Goal: Task Accomplishment & Management: Manage account settings

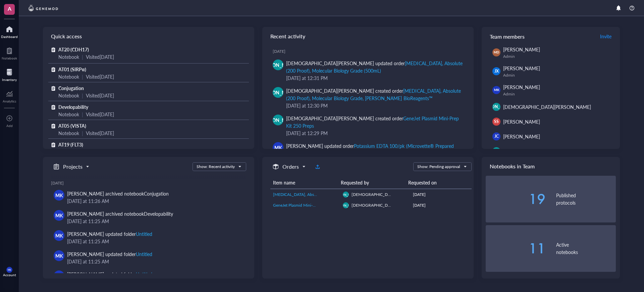
click at [4, 70] on div at bounding box center [9, 72] width 15 height 11
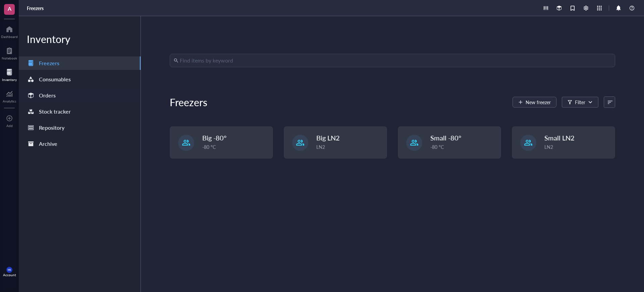
click at [48, 94] on div "Orders" at bounding box center [47, 95] width 17 height 9
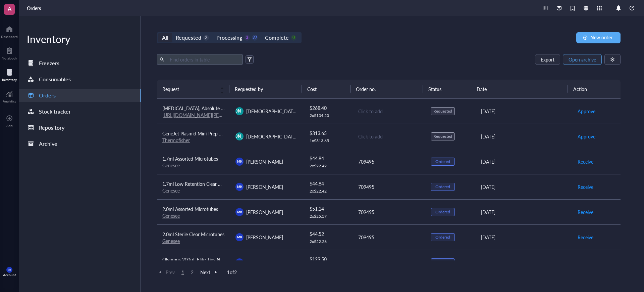
click at [577, 61] on span "Open archive" at bounding box center [583, 59] width 28 height 5
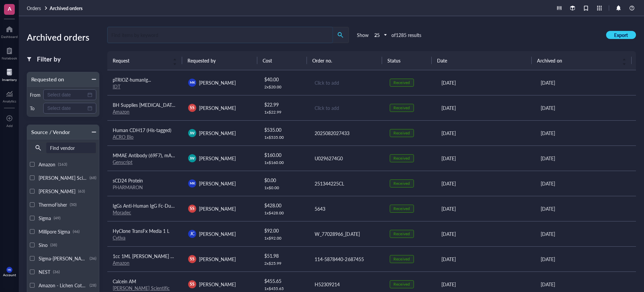
click at [279, 40] on input "search" at bounding box center [220, 34] width 225 height 15
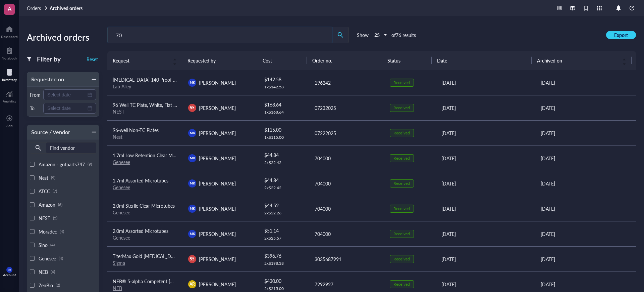
type input "70"
click at [353, 89] on td "196242" at bounding box center [347, 82] width 76 height 25
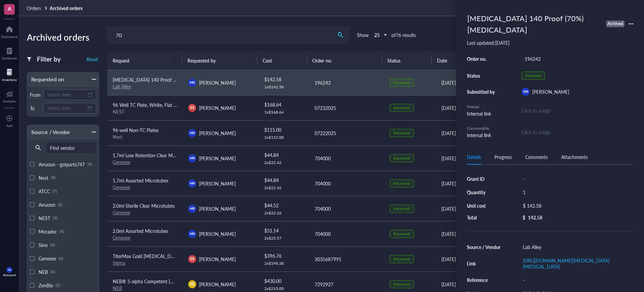
click at [633, 27] on div "[MEDICAL_DATA] 140 Proof (70%) [MEDICAL_DATA] Archived" at bounding box center [550, 24] width 166 height 26
click at [629, 25] on icon at bounding box center [631, 23] width 5 height 5
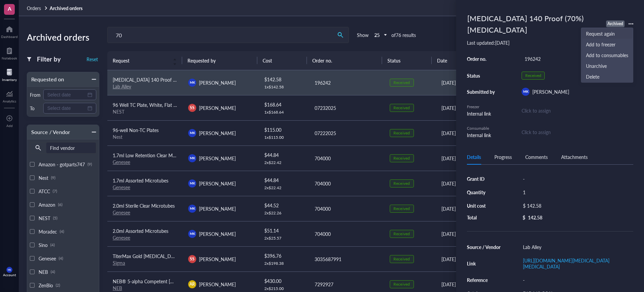
click at [623, 31] on span "Request again" at bounding box center [607, 33] width 42 height 7
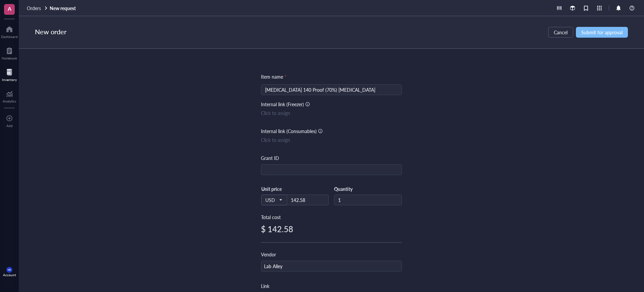
click at [594, 35] on span "Submit for approval" at bounding box center [602, 32] width 41 height 5
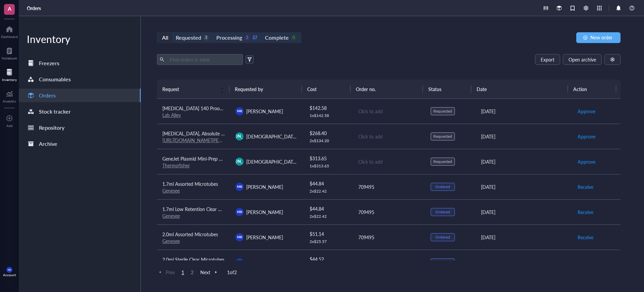
click at [404, 112] on div "Click to add" at bounding box center [389, 110] width 62 height 7
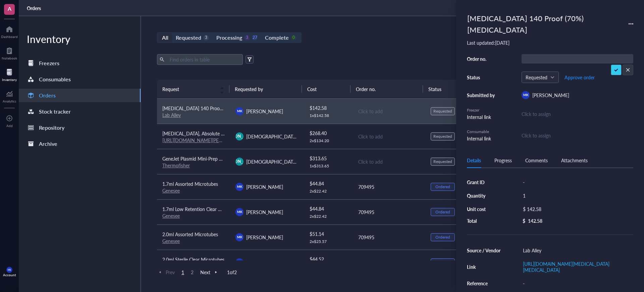
click at [573, 42] on div "Last updated: [DATE]" at bounding box center [550, 43] width 166 height 6
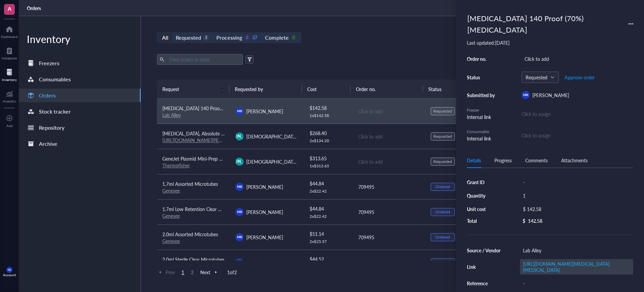
click at [565, 259] on div "[URL][DOMAIN_NAME][MEDICAL_DATA][MEDICAL_DATA]" at bounding box center [576, 266] width 113 height 15
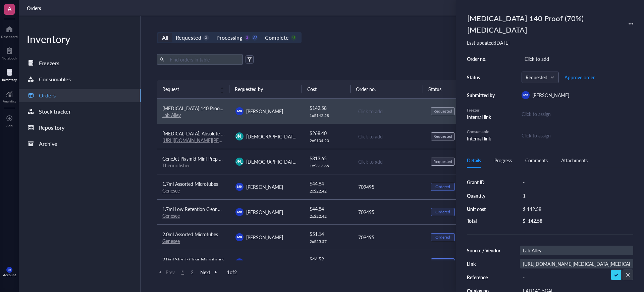
scroll to position [0, 133]
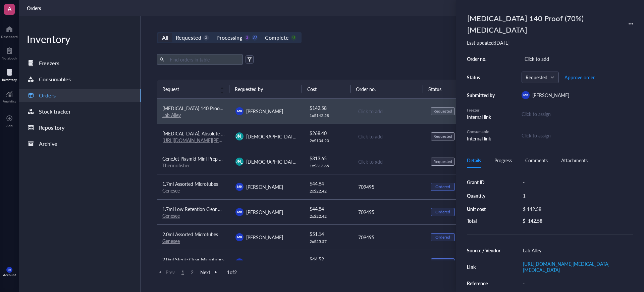
click at [170, 114] on link "Lab Alley" at bounding box center [171, 114] width 18 height 7
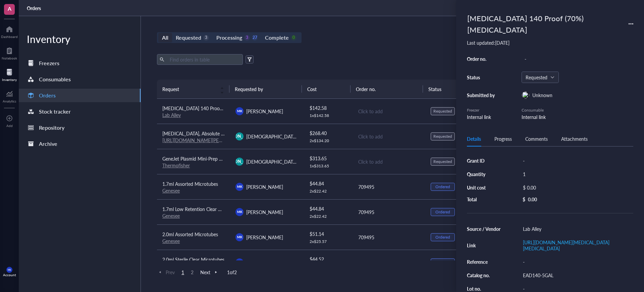
click at [211, 141] on link "[URL][DOMAIN_NAME][PERSON_NAME]" at bounding box center [205, 140] width 87 height 7
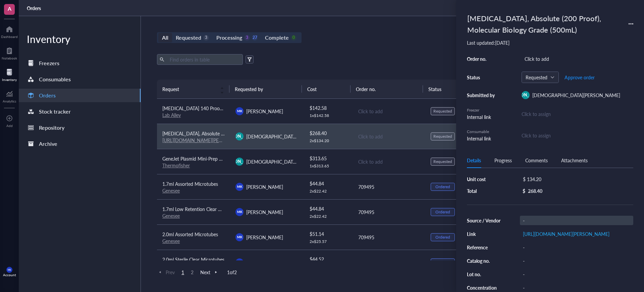
scroll to position [0, 0]
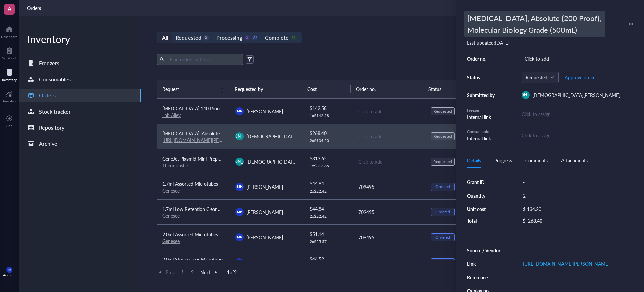
click at [519, 27] on div "[MEDICAL_DATA], Absolute (200 Proof), Molecular Biology Grade (500mL)" at bounding box center [534, 24] width 141 height 26
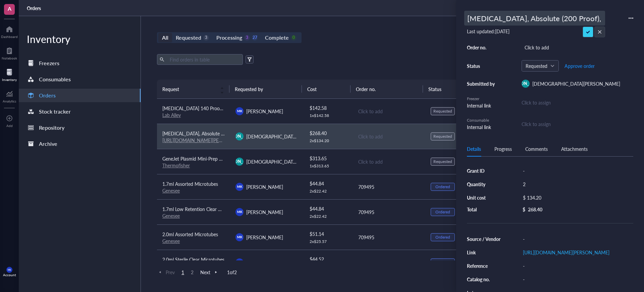
scroll to position [0, 73]
click at [600, 270] on div "Source / Vendor - Link [URL][DOMAIN_NAME][PERSON_NAME] Reference - Catalog no. …" at bounding box center [550, 285] width 166 height 103
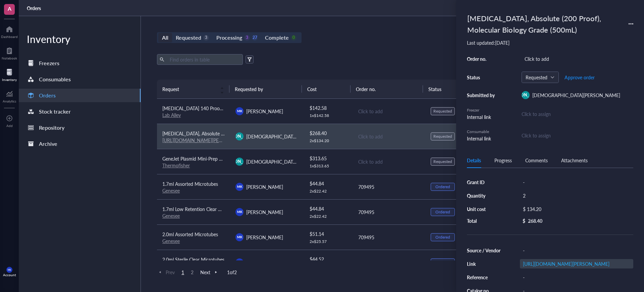
click at [600, 268] on div "[URL][DOMAIN_NAME][PERSON_NAME]" at bounding box center [576, 263] width 113 height 9
paste input "[DOMAIN_NAME][URL]"
type input "[URL][DOMAIN_NAME]"
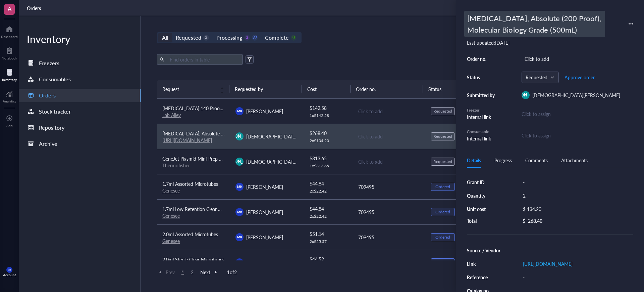
click at [539, 33] on div "[MEDICAL_DATA], Absolute (200 Proof), Molecular Biology Grade (500mL)" at bounding box center [534, 24] width 141 height 26
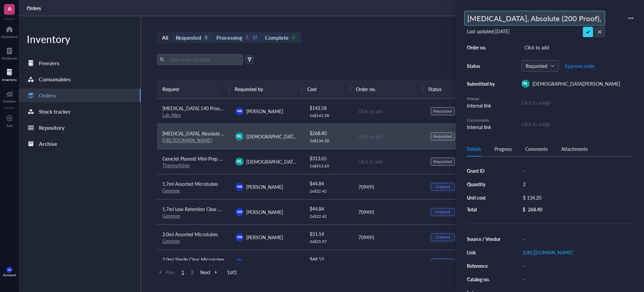
paste input "200 Proof (100%), Suitable for Molecular Biology"
type input "[MEDICAL_DATA] 200 Proof (100%), Suitable for Molecular Biology"
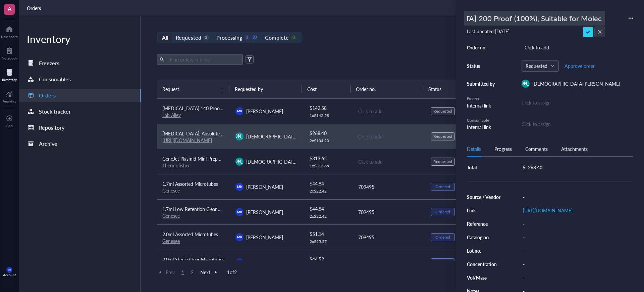
click at [541, 200] on div "Grant ID - Quantity 2 Unit cost $ 134.20 Total $ 268.40 Source / Vendor - Link …" at bounding box center [550, 208] width 166 height 173
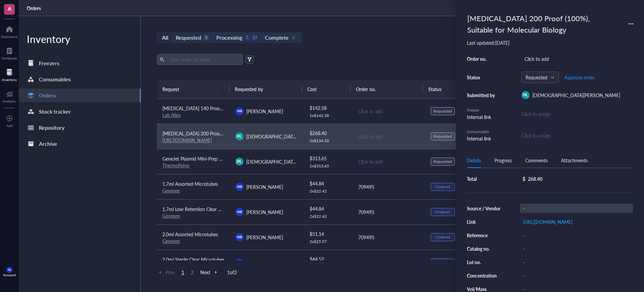
click at [540, 208] on div "-" at bounding box center [576, 207] width 113 height 9
type input "Lab Alley"
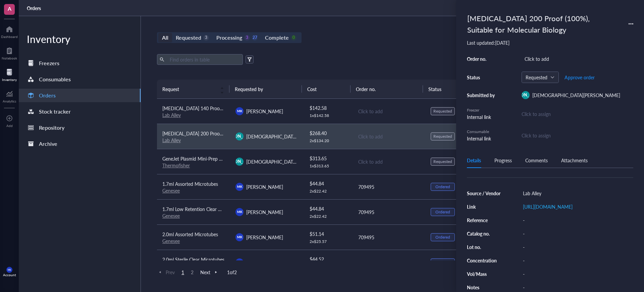
scroll to position [66, 0]
click at [538, 230] on div "-" at bounding box center [576, 233] width 113 height 9
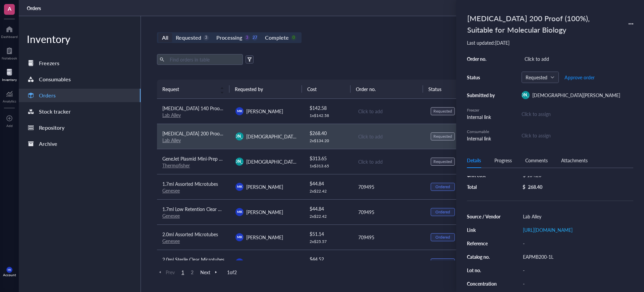
scroll to position [0, 0]
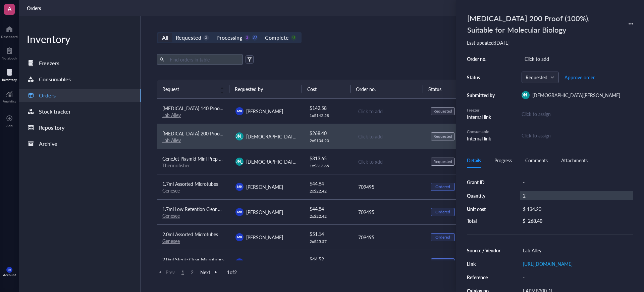
click at [529, 196] on div "2" at bounding box center [576, 195] width 113 height 9
type input "1"
click at [543, 209] on div "$ 134.20" at bounding box center [575, 208] width 111 height 9
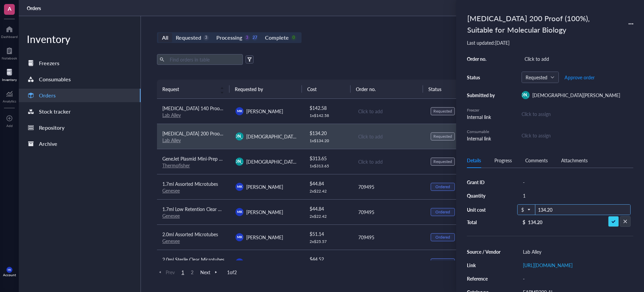
click at [519, 207] on div "$ 134.20" at bounding box center [573, 209] width 113 height 11
type input "54"
click at [403, 33] on div "All Requested 3 Processing 3 27 Complete 0 New order" at bounding box center [389, 37] width 464 height 11
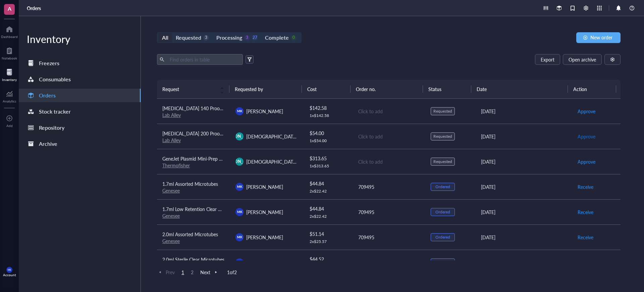
click at [581, 133] on span "Approve" at bounding box center [587, 136] width 18 height 7
click at [583, 133] on span "Place order" at bounding box center [589, 136] width 23 height 7
click at [583, 111] on span "Approve" at bounding box center [587, 110] width 18 height 7
click at [583, 111] on span "Place order" at bounding box center [589, 110] width 23 height 7
click at [361, 111] on div "Click to add" at bounding box center [389, 110] width 62 height 7
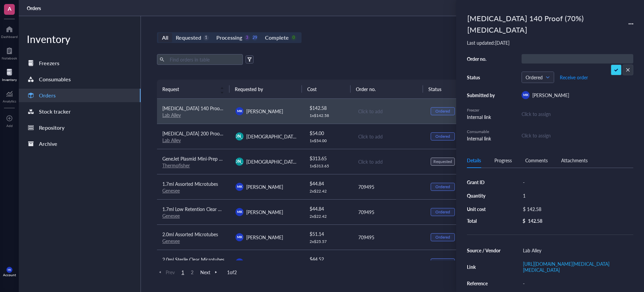
type input "199399"
click at [363, 133] on div "Click to add" at bounding box center [389, 136] width 62 height 7
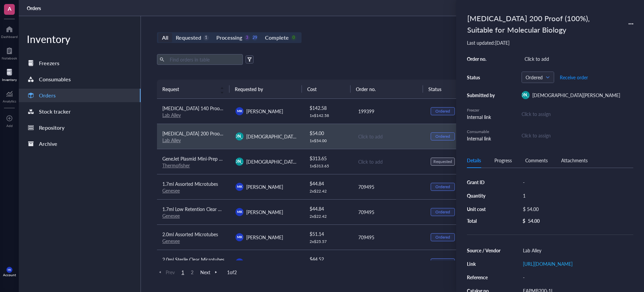
click at [531, 63] on div "Order no. Click to add Status Ordered Receive order Submitted by [PERSON_NAME] …" at bounding box center [550, 98] width 166 height 88
click at [533, 59] on div "Click to add" at bounding box center [578, 58] width 112 height 9
type input "199399"
click at [375, 64] on div "Export Open archive" at bounding box center [389, 59] width 464 height 11
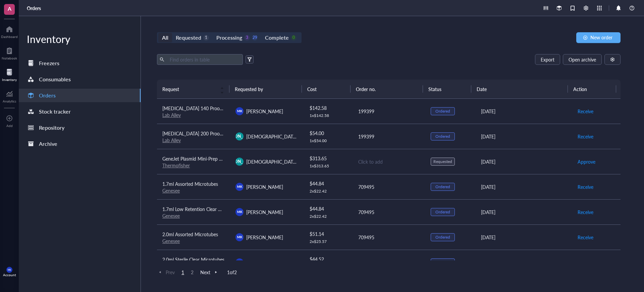
click at [266, 170] on td "[PERSON_NAME][DEMOGRAPHIC_DATA] [PERSON_NAME]" at bounding box center [266, 161] width 73 height 25
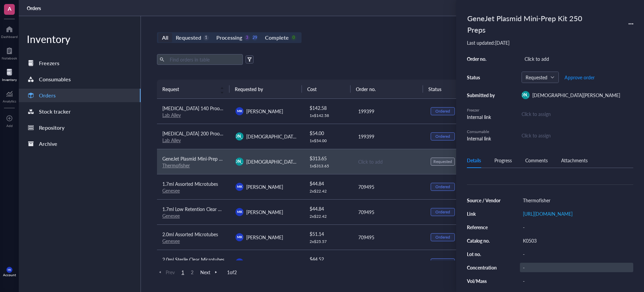
scroll to position [54, 0]
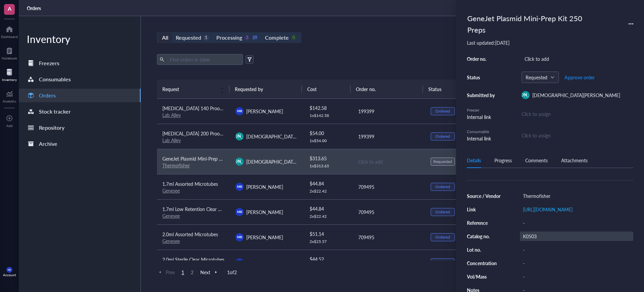
click at [526, 231] on div "K0503" at bounding box center [576, 235] width 113 height 9
click at [378, 37] on div "All Requested 1 Processing 3 29 Complete 0 New order" at bounding box center [389, 37] width 464 height 11
click at [353, 43] on div "All Requested 1 Processing 3 29 Complete 0 New order Export Open archive Reques…" at bounding box center [389, 154] width 496 height 276
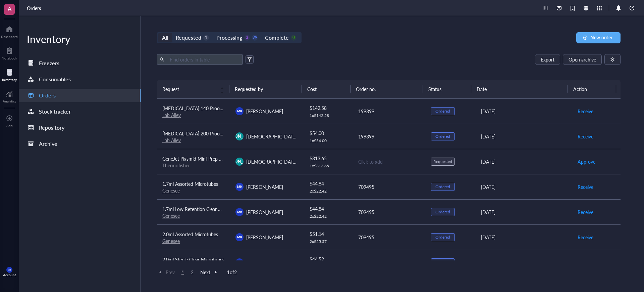
click at [393, 162] on div "Click to add" at bounding box center [389, 161] width 62 height 7
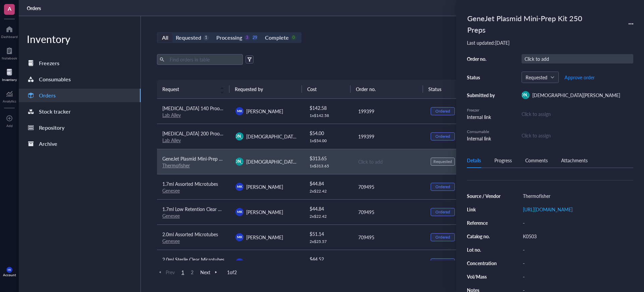
click at [530, 54] on div "Click to add" at bounding box center [578, 58] width 112 height 9
click at [586, 74] on span "Approve order" at bounding box center [580, 76] width 30 height 5
click at [582, 74] on span "Place order" at bounding box center [574, 76] width 23 height 5
click at [400, 33] on div "All Requested 0 Processing 3 30 Complete 0 New order" at bounding box center [389, 37] width 464 height 11
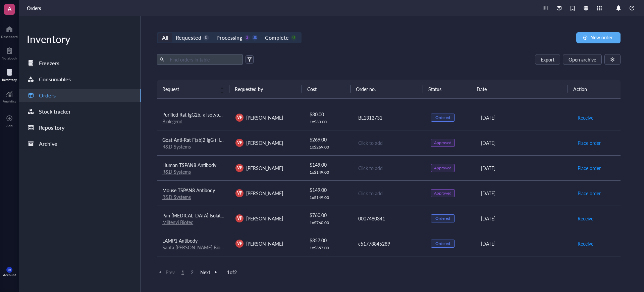
scroll to position [252, 0]
